Goal: Complete application form

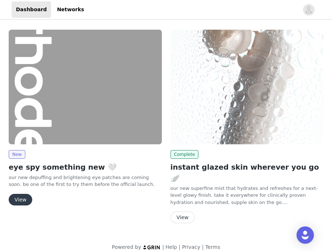
click at [27, 198] on button "View" at bounding box center [21, 200] width 24 height 12
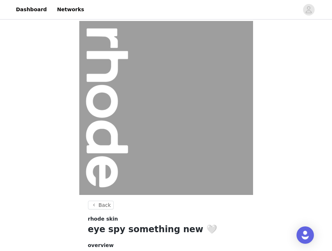
scroll to position [85, 0]
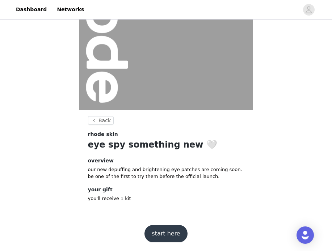
click at [175, 236] on button "start here" at bounding box center [166, 233] width 43 height 17
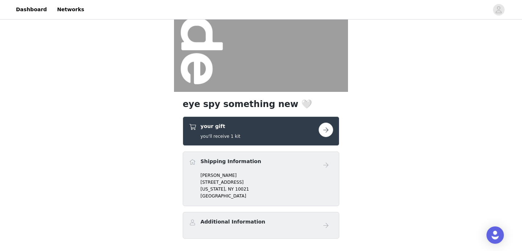
scroll to position [113, 0]
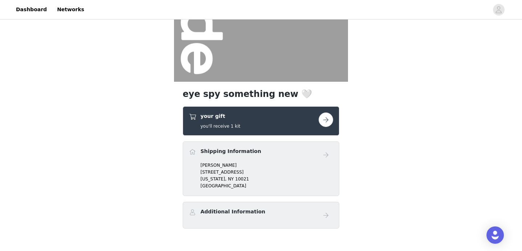
click at [323, 121] on button "button" at bounding box center [325, 120] width 14 height 14
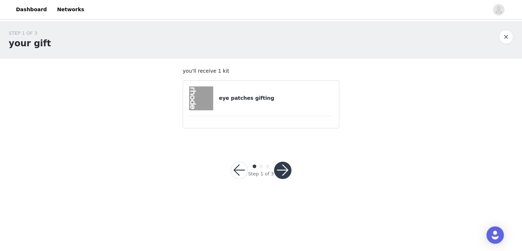
click at [285, 165] on button "button" at bounding box center [282, 170] width 17 height 17
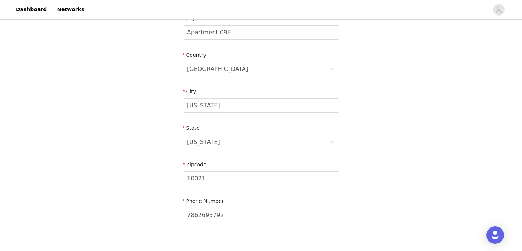
scroll to position [242, 0]
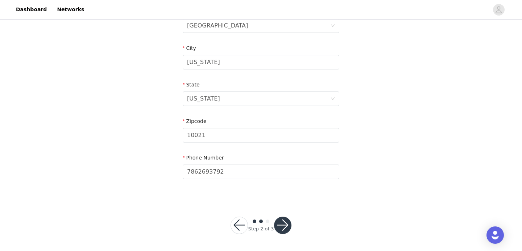
click at [279, 222] on button "button" at bounding box center [282, 225] width 17 height 17
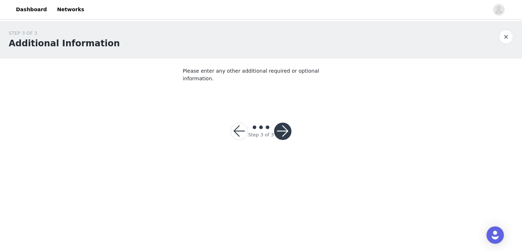
click at [285, 123] on button "button" at bounding box center [282, 131] width 17 height 17
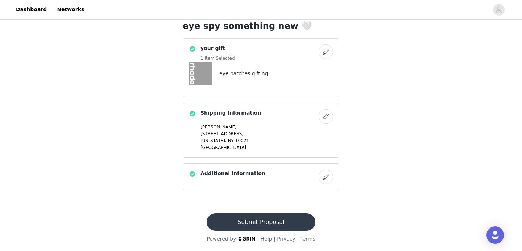
click at [245, 219] on button "Submit Proposal" at bounding box center [260, 222] width 108 height 17
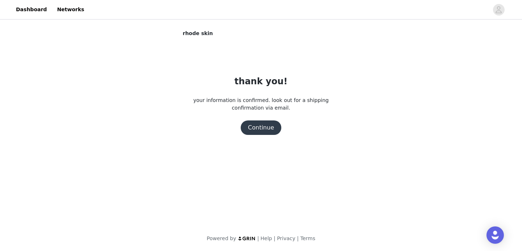
click at [260, 126] on button "Continue" at bounding box center [261, 128] width 41 height 14
